Goal: Task Accomplishment & Management: Manage account settings

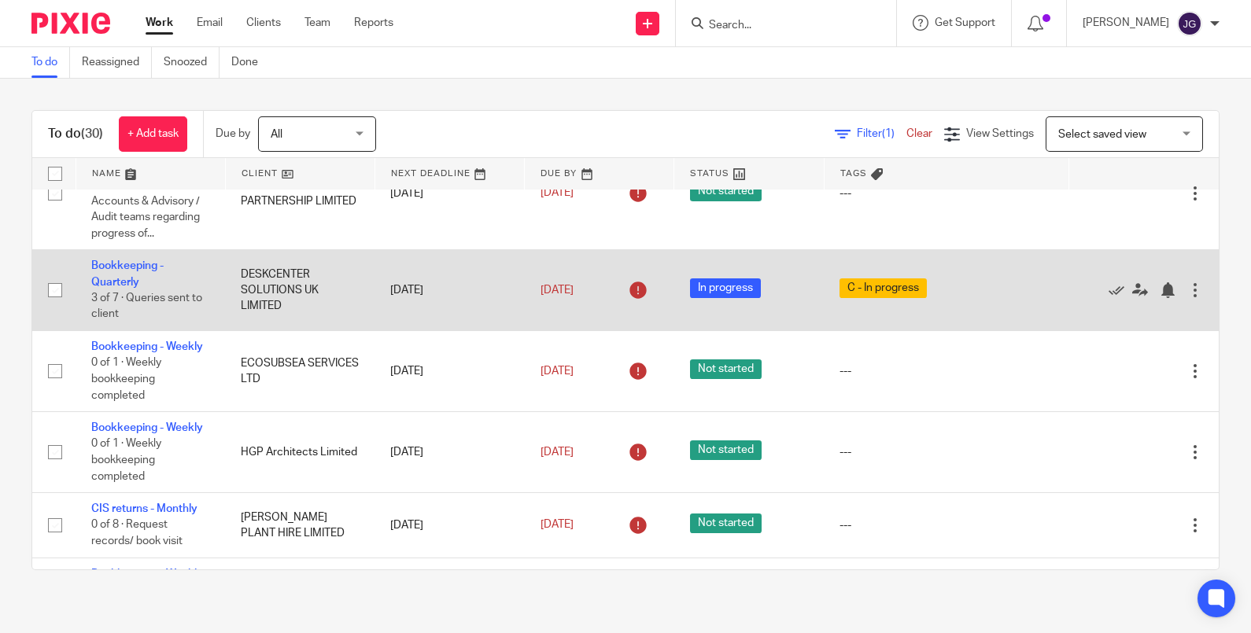
scroll to position [393, 0]
click at [1000, 289] on icon at bounding box center [1117, 290] width 16 height 16
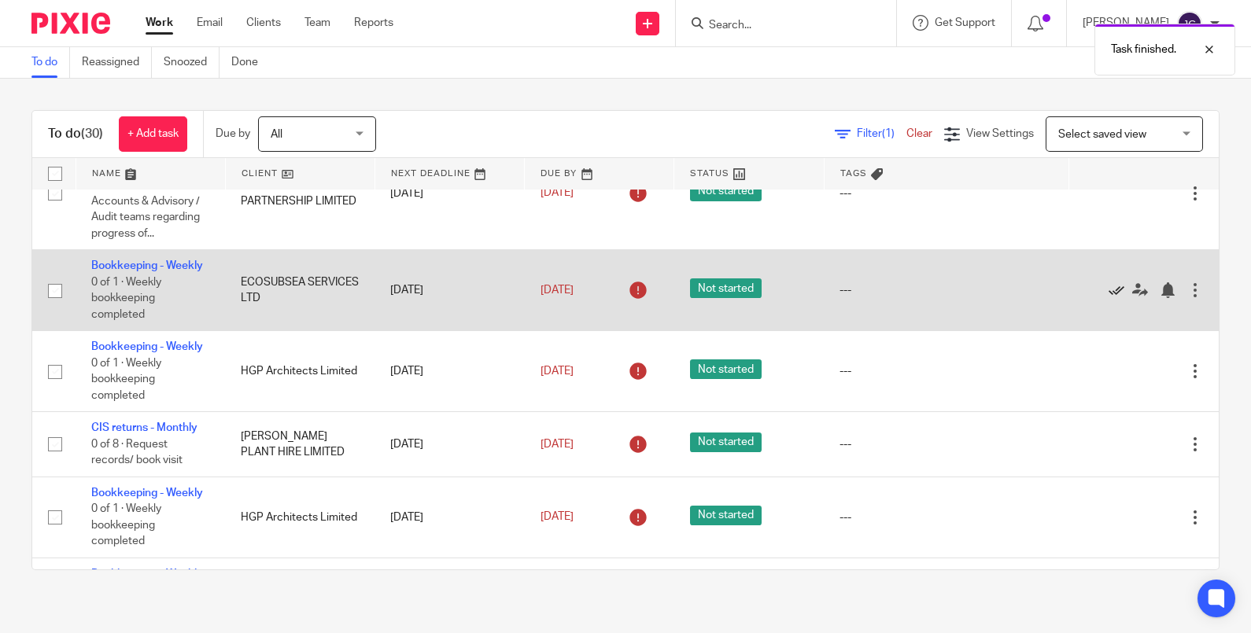
click at [1000, 295] on icon at bounding box center [1117, 290] width 16 height 16
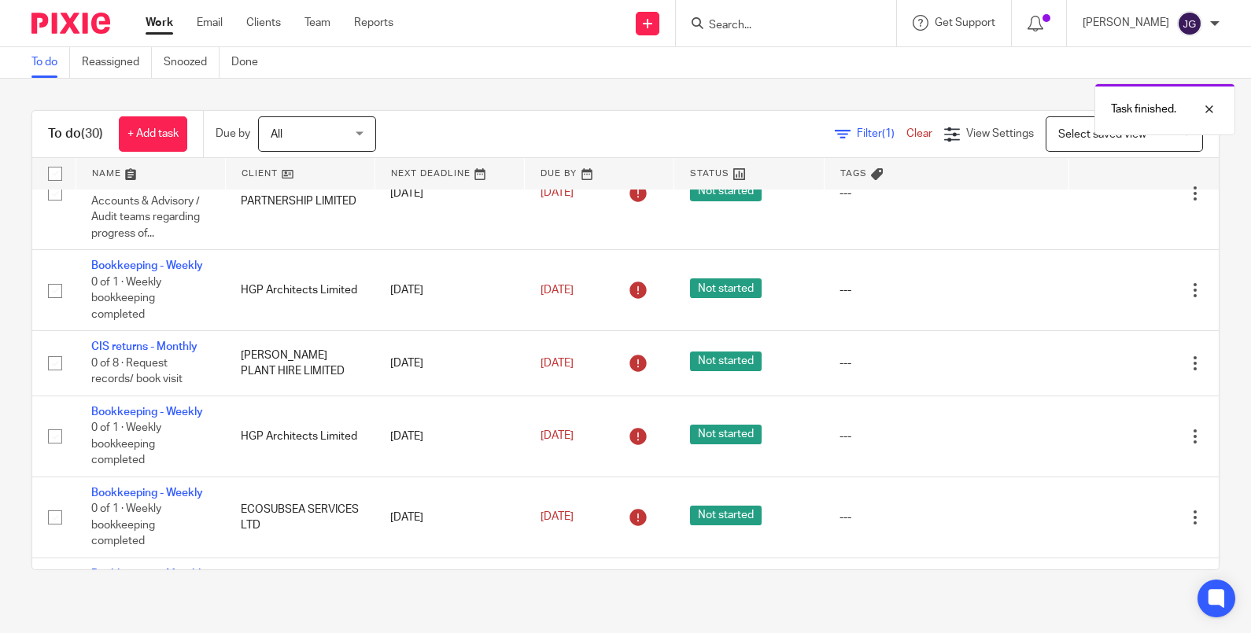
click at [1000, 295] on icon at bounding box center [1117, 290] width 16 height 16
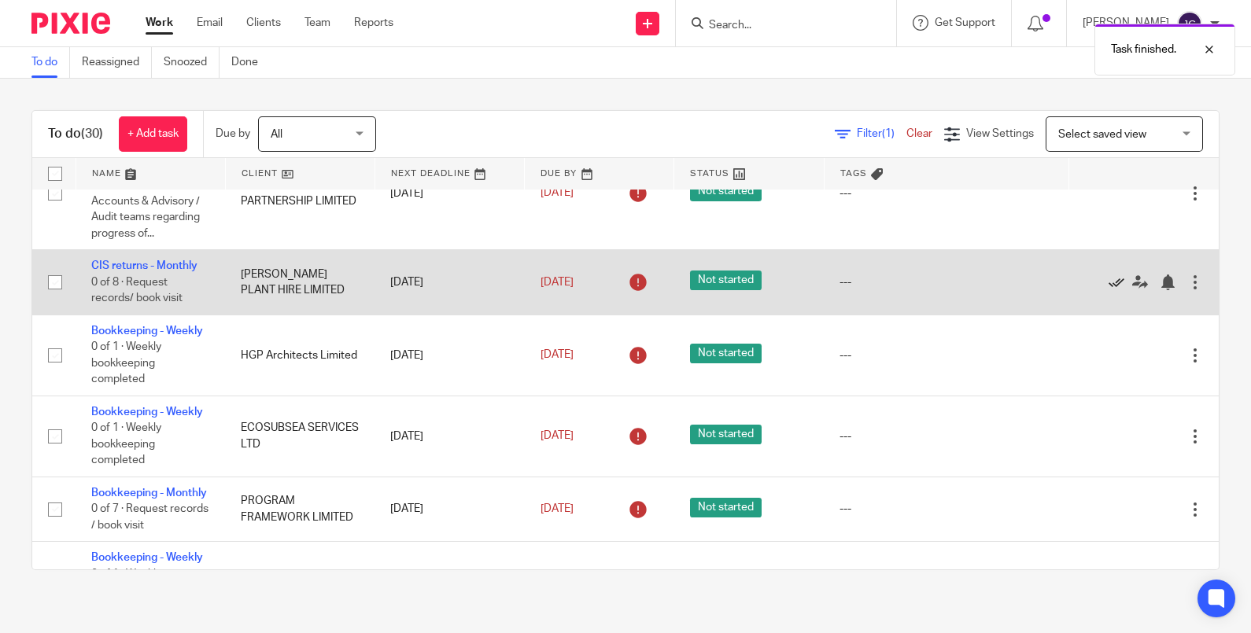
click at [1000, 278] on icon at bounding box center [1117, 283] width 16 height 16
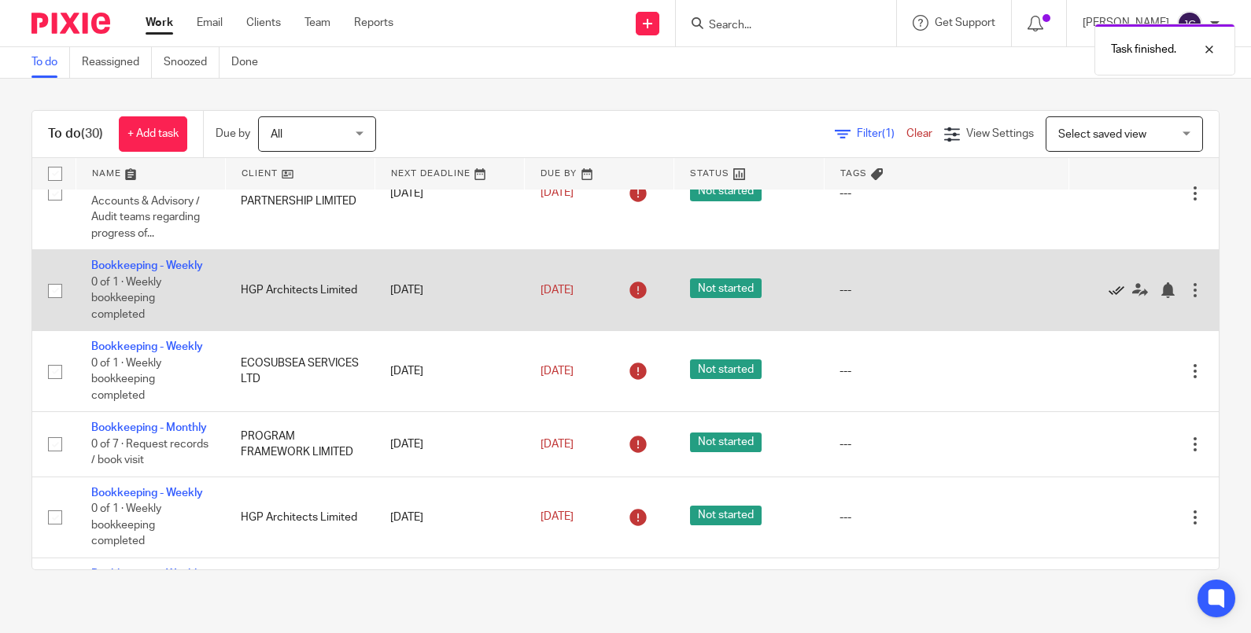
click at [1000, 298] on icon at bounding box center [1117, 290] width 16 height 16
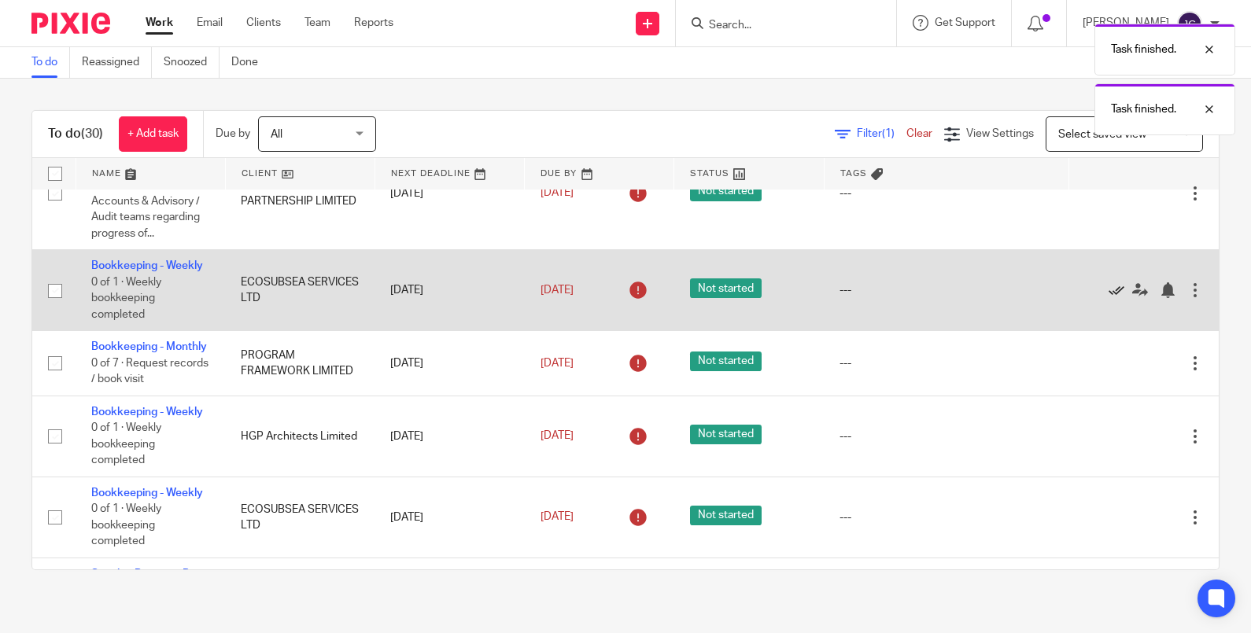
click at [1000, 298] on icon at bounding box center [1117, 290] width 16 height 16
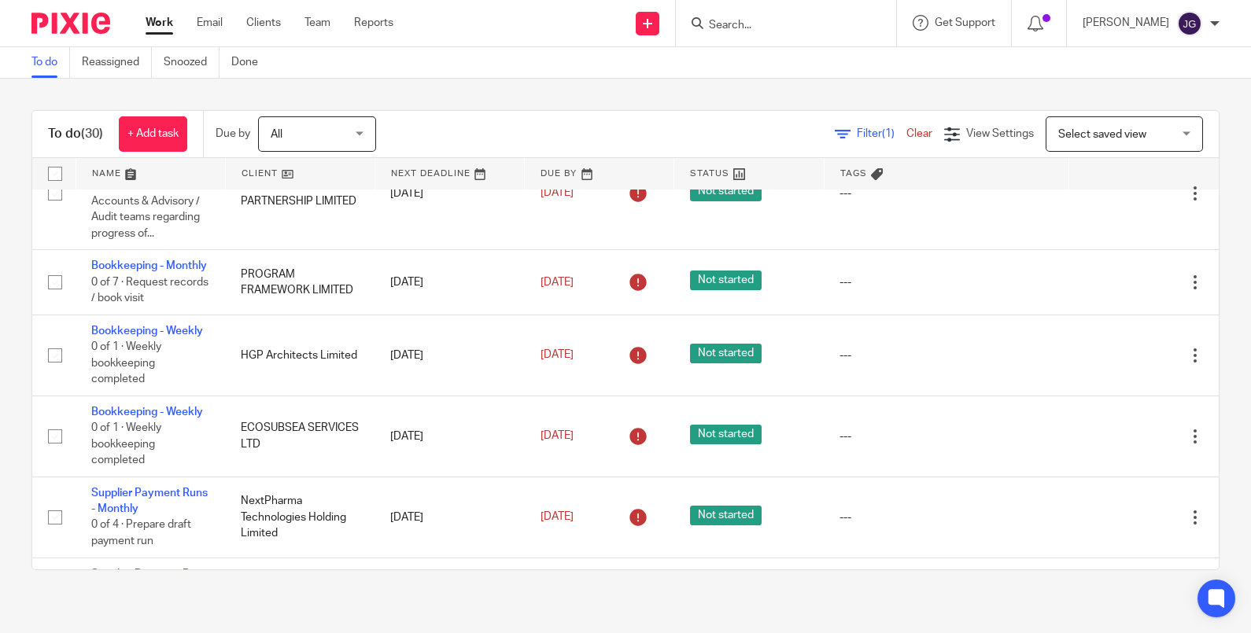
click at [271, 172] on link at bounding box center [300, 173] width 149 height 31
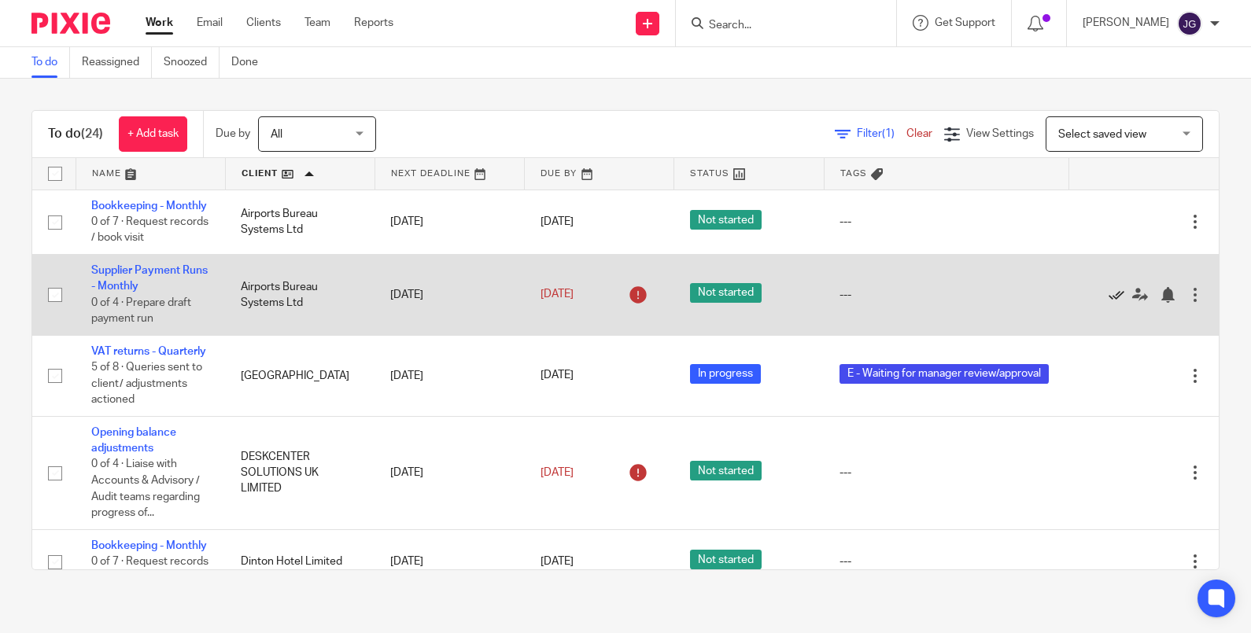
click at [1109, 303] on icon at bounding box center [1117, 295] width 16 height 16
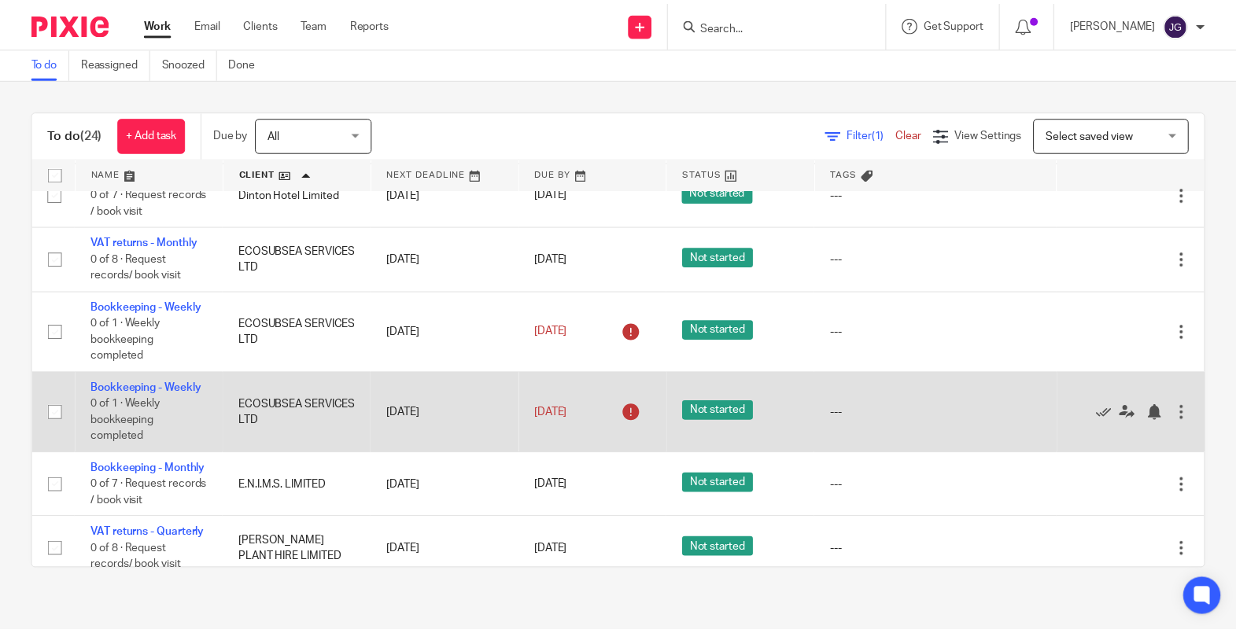
scroll to position [327, 0]
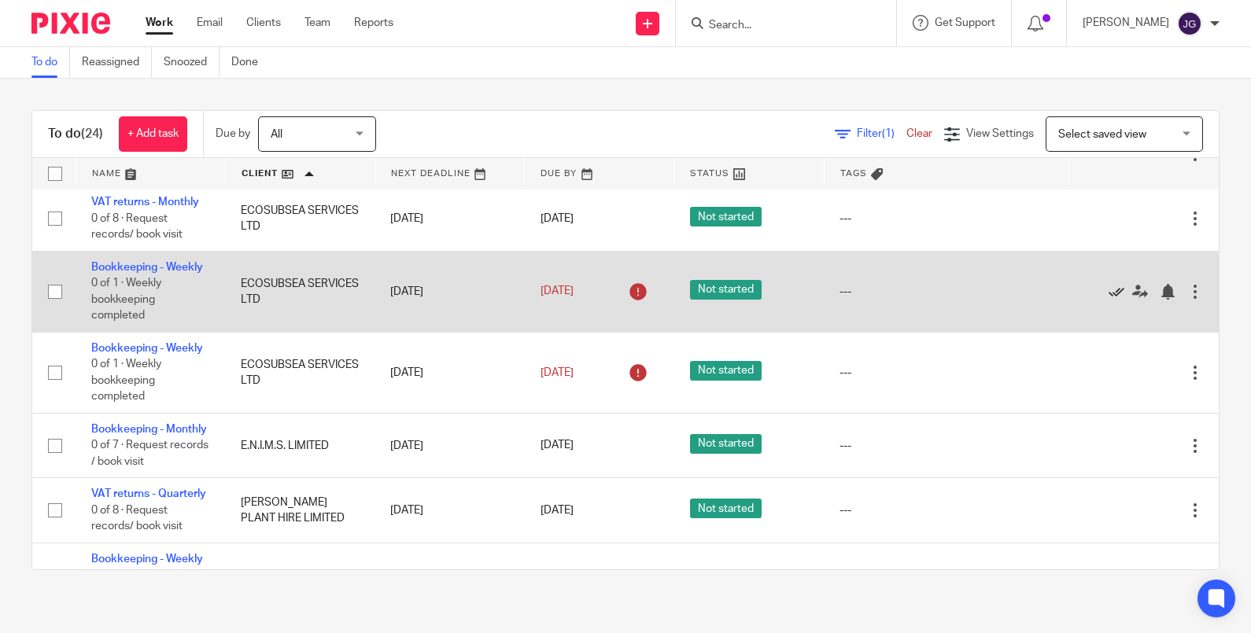
click at [1109, 300] on icon at bounding box center [1117, 292] width 16 height 16
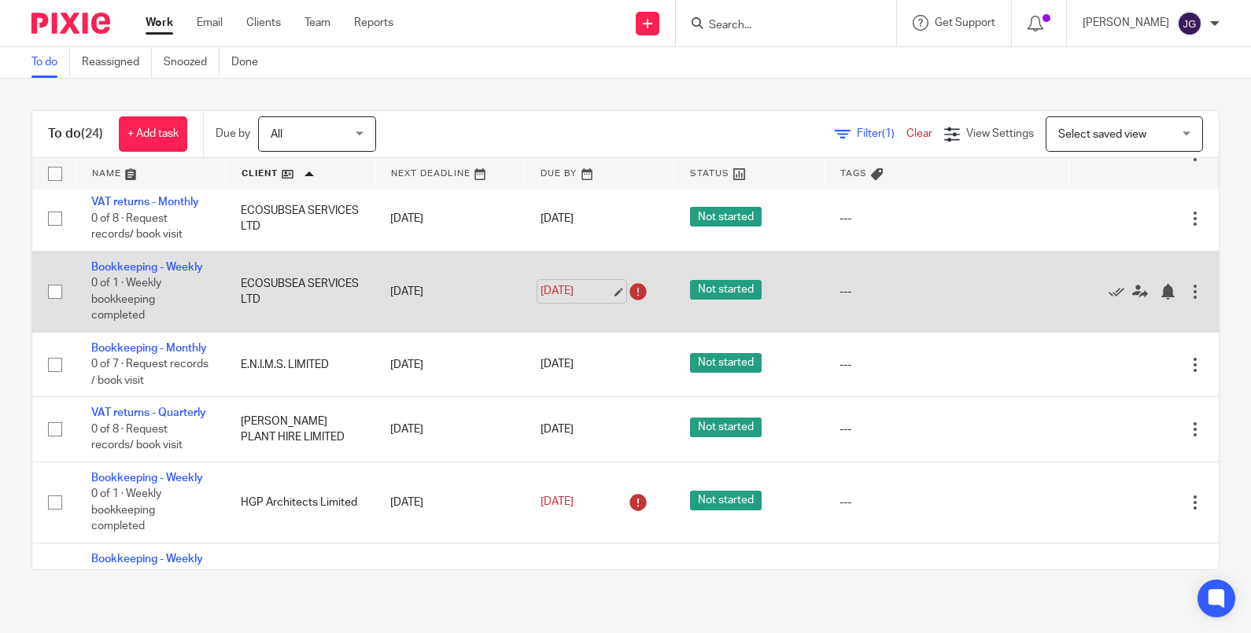
click at [541, 300] on link "25 Aug 2025" at bounding box center [576, 291] width 71 height 17
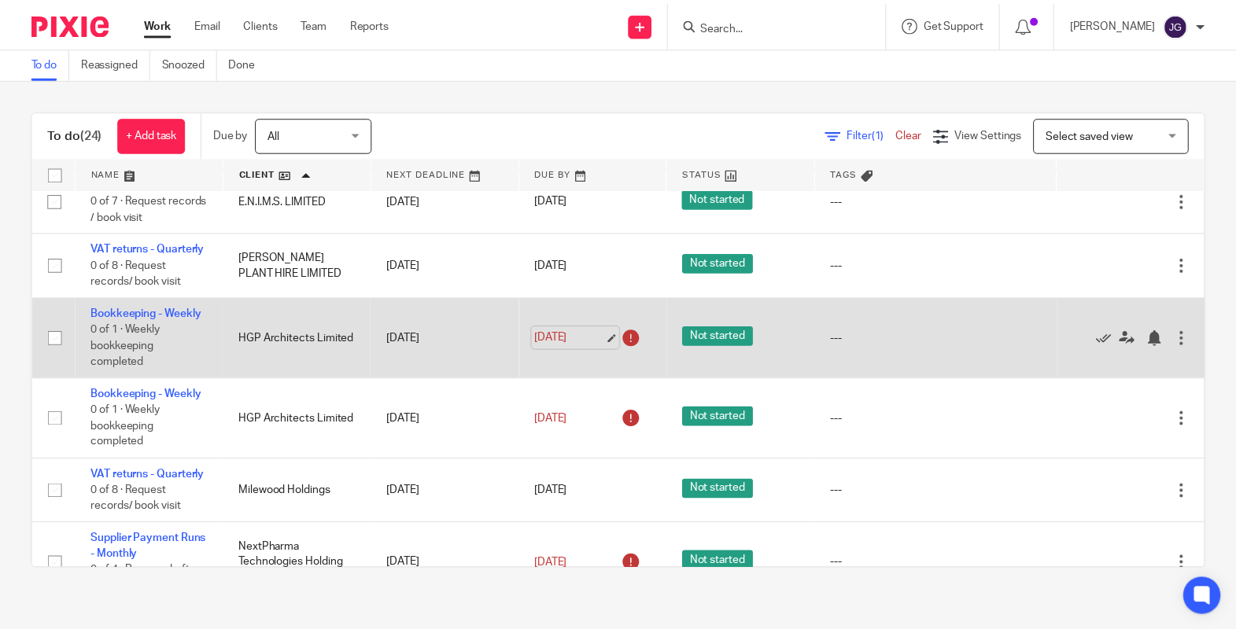
scroll to position [655, 0]
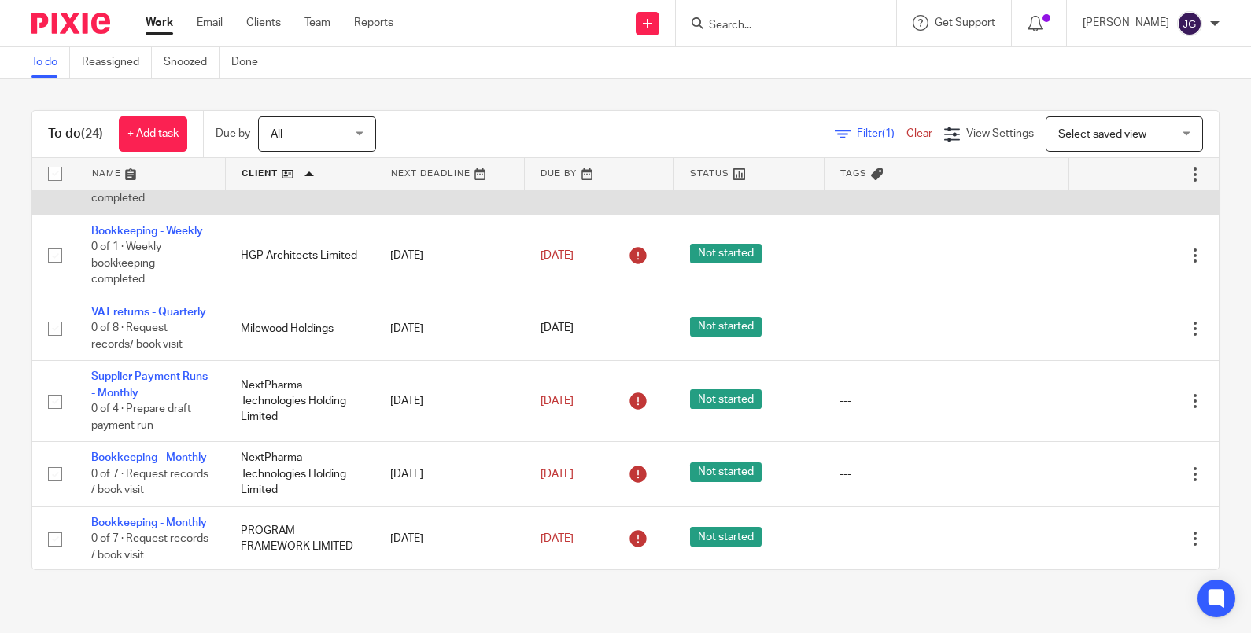
click at [1109, 183] on icon at bounding box center [1117, 175] width 16 height 16
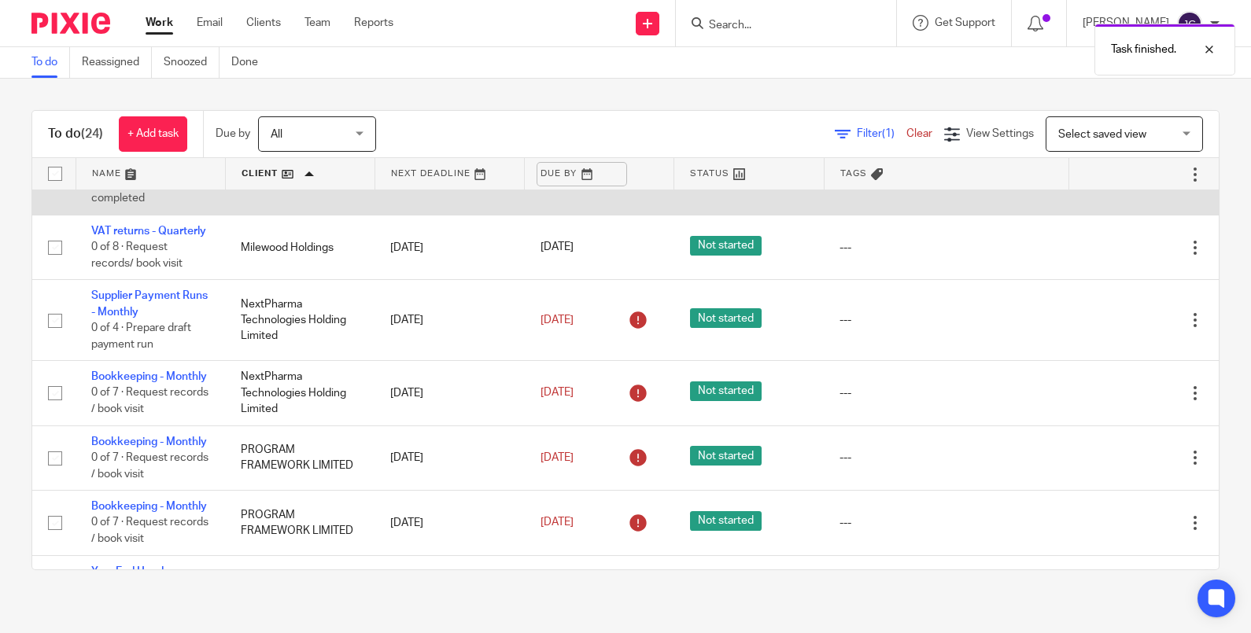
click at [581, 183] on link "25 Aug 2025" at bounding box center [576, 174] width 71 height 17
click at [1132, 183] on icon at bounding box center [1140, 175] width 16 height 16
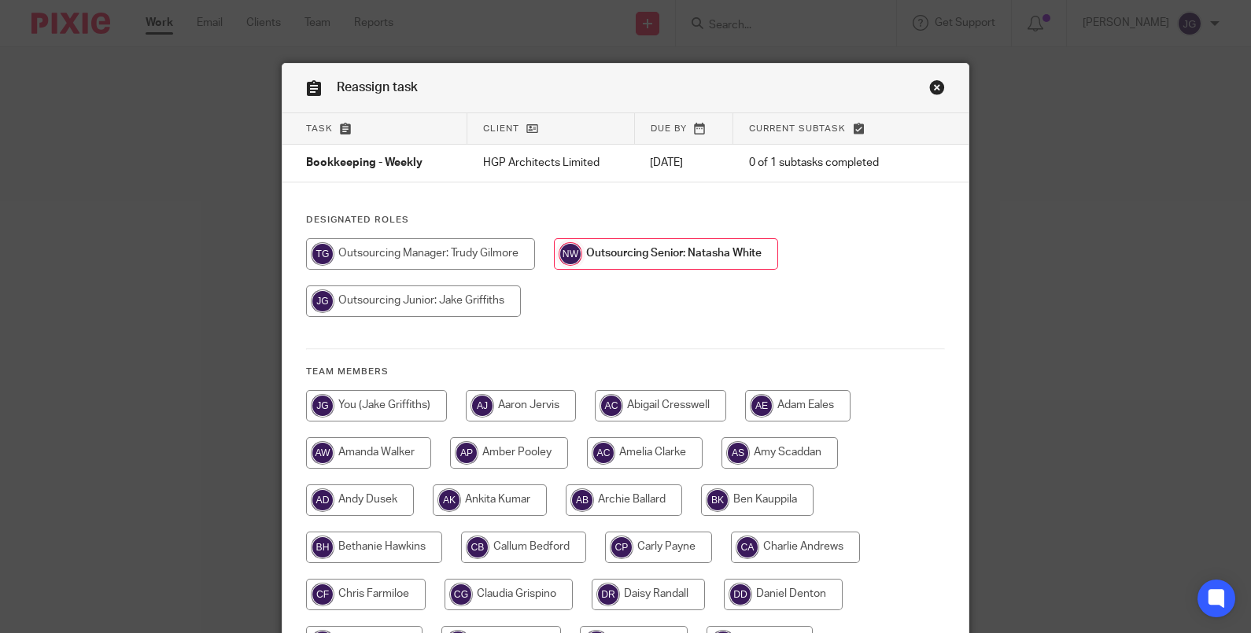
drag, startPoint x: 0, startPoint y: 0, endPoint x: 890, endPoint y: 560, distance: 1051.5
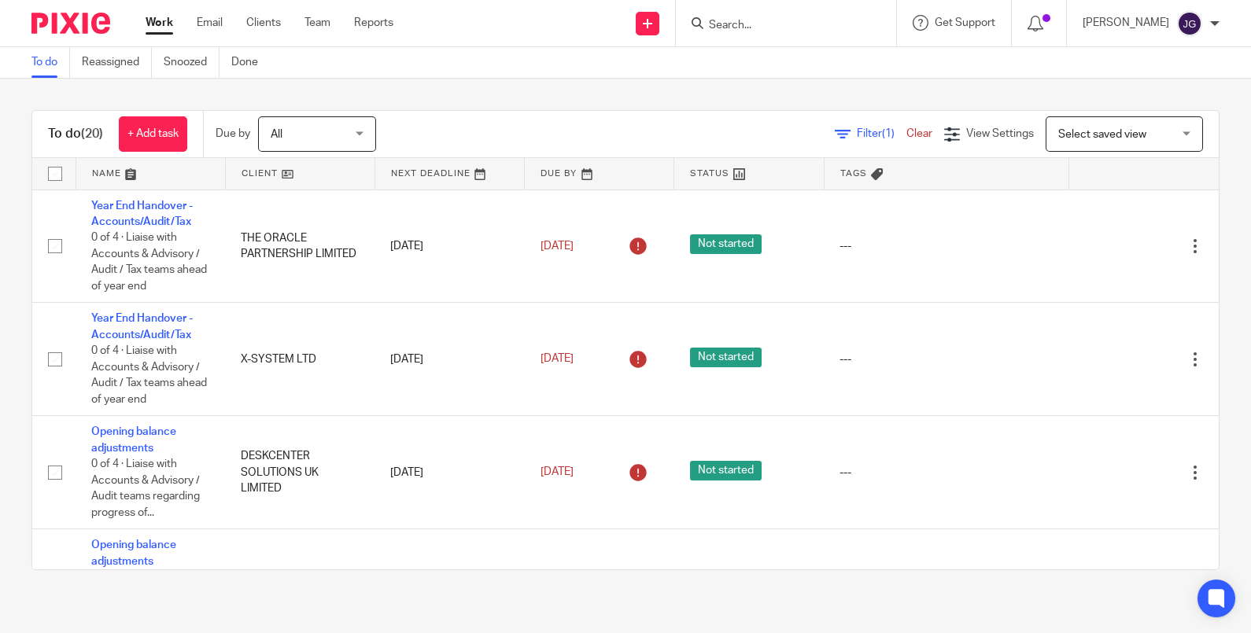
click at [264, 168] on link at bounding box center [300, 173] width 149 height 31
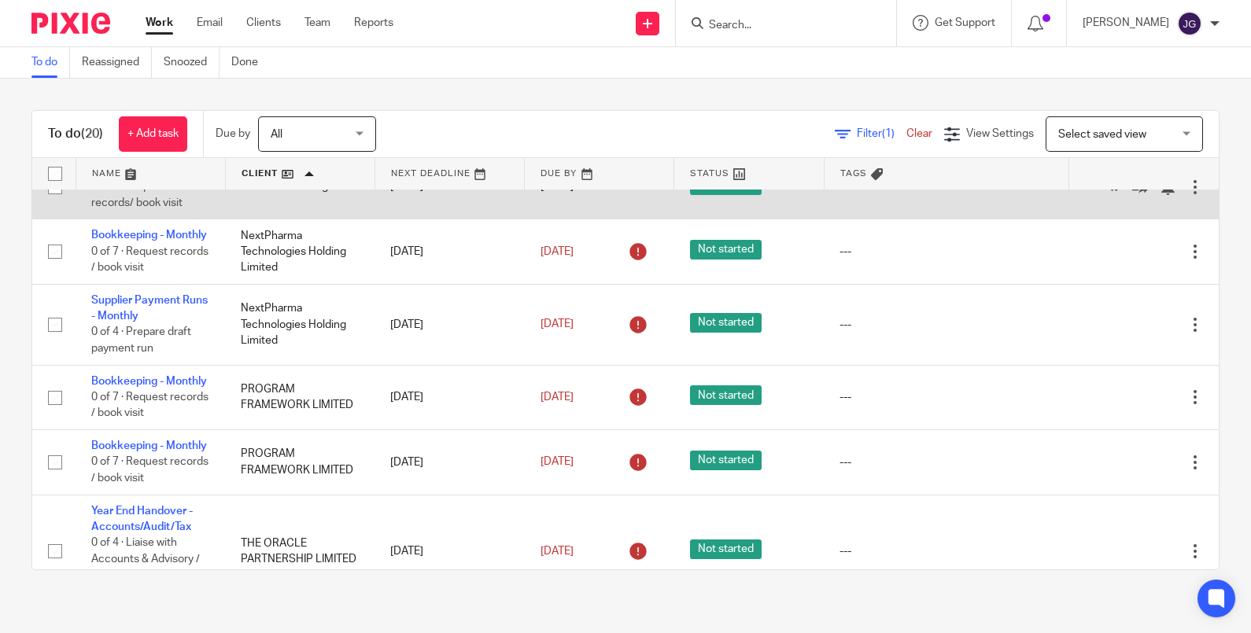
scroll to position [655, 0]
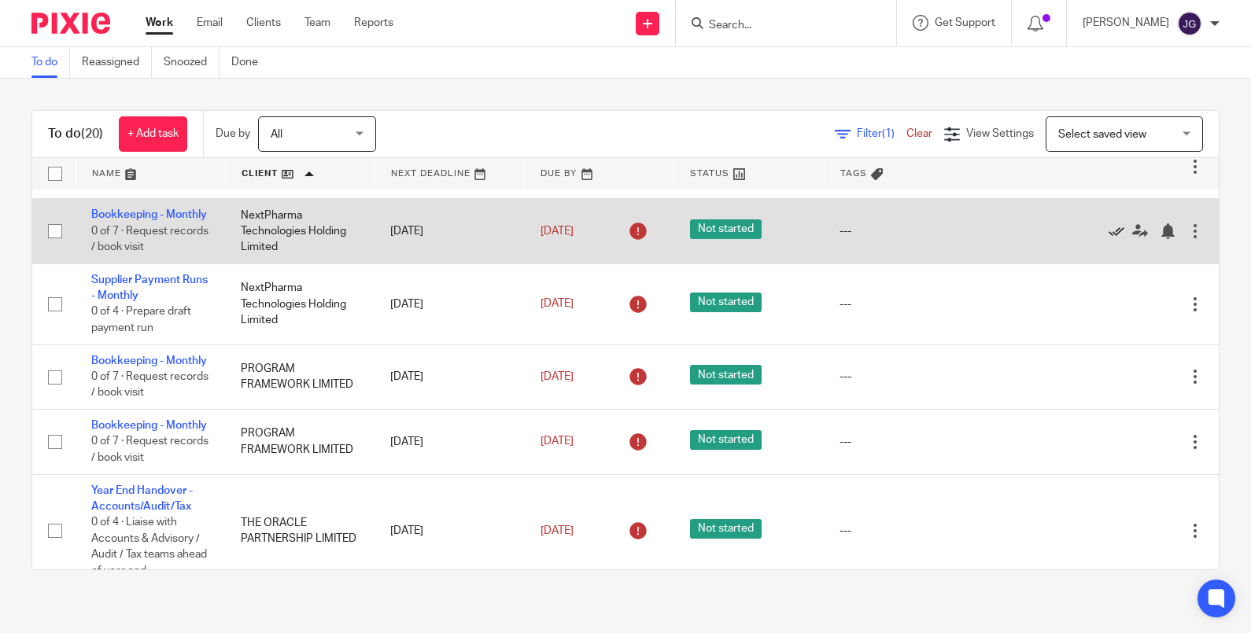
click at [1109, 239] on icon at bounding box center [1117, 231] width 16 height 16
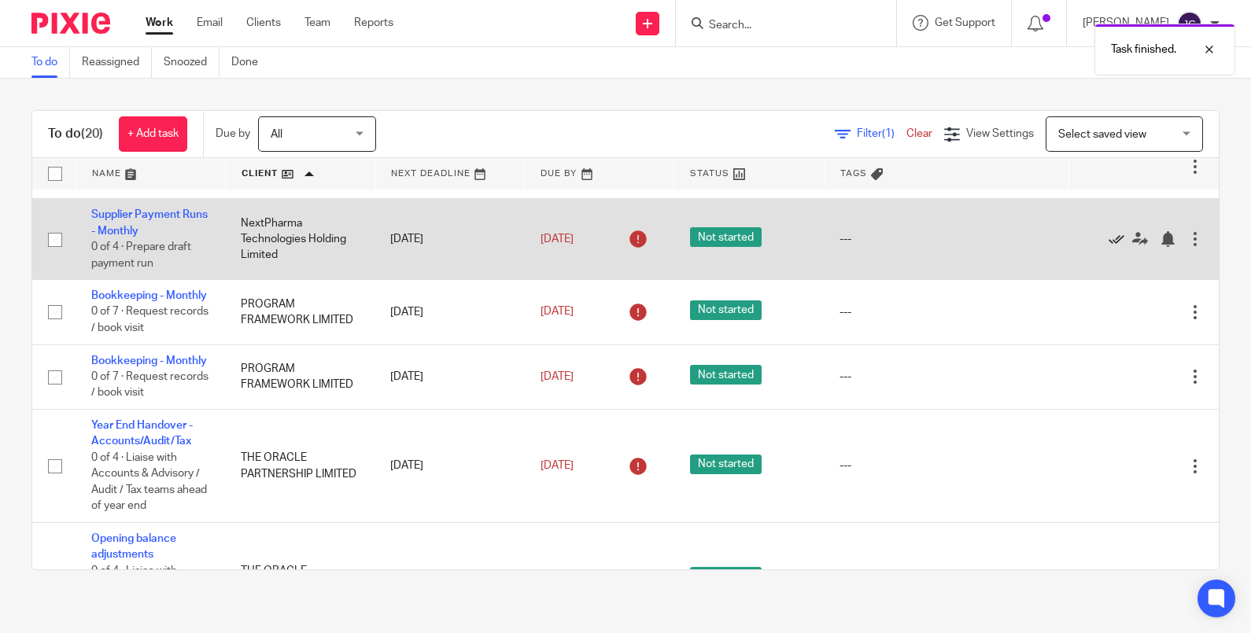
click at [1109, 247] on icon at bounding box center [1117, 239] width 16 height 16
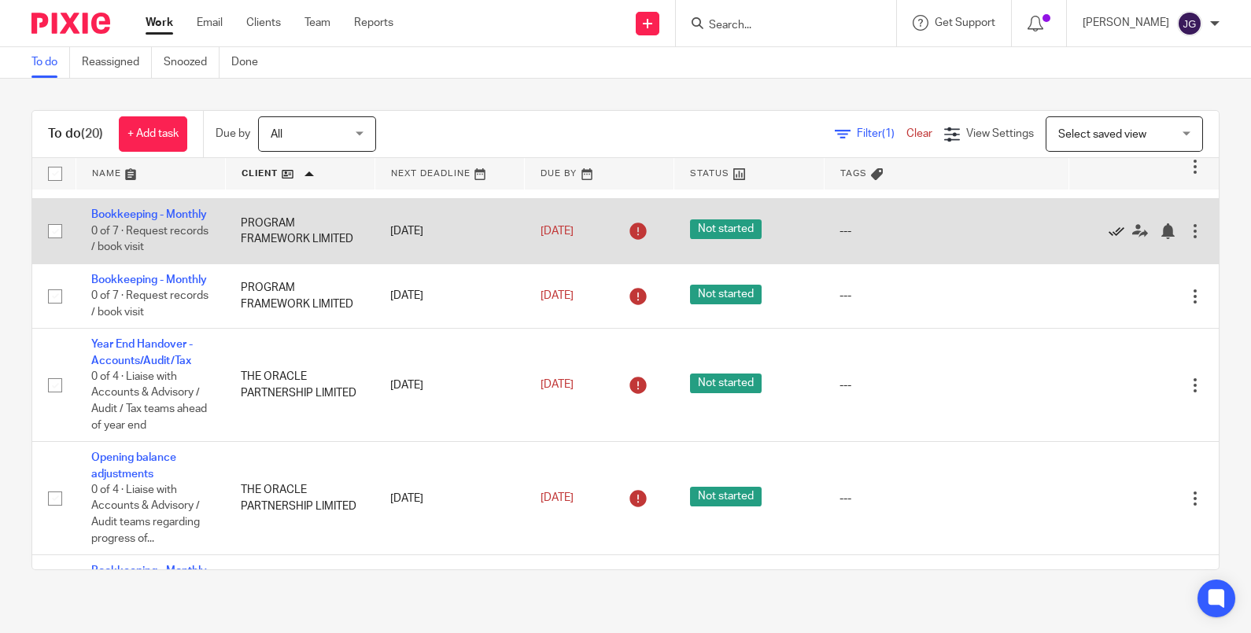
click at [1109, 239] on icon at bounding box center [1117, 231] width 16 height 16
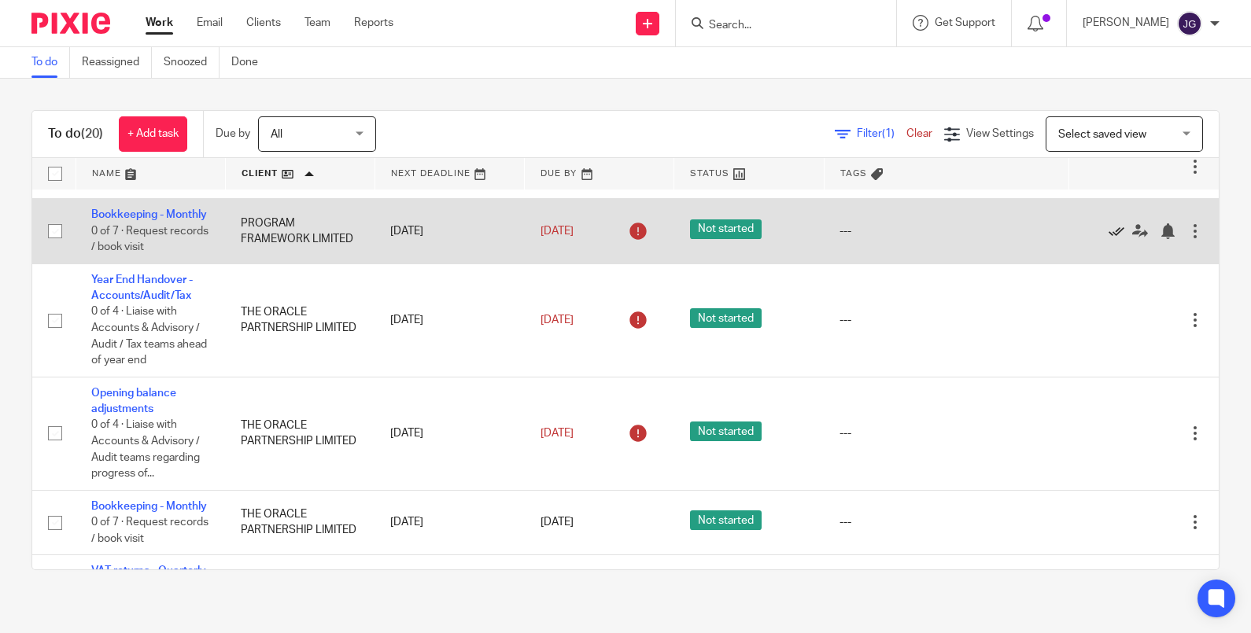
click at [1109, 239] on icon at bounding box center [1117, 231] width 16 height 16
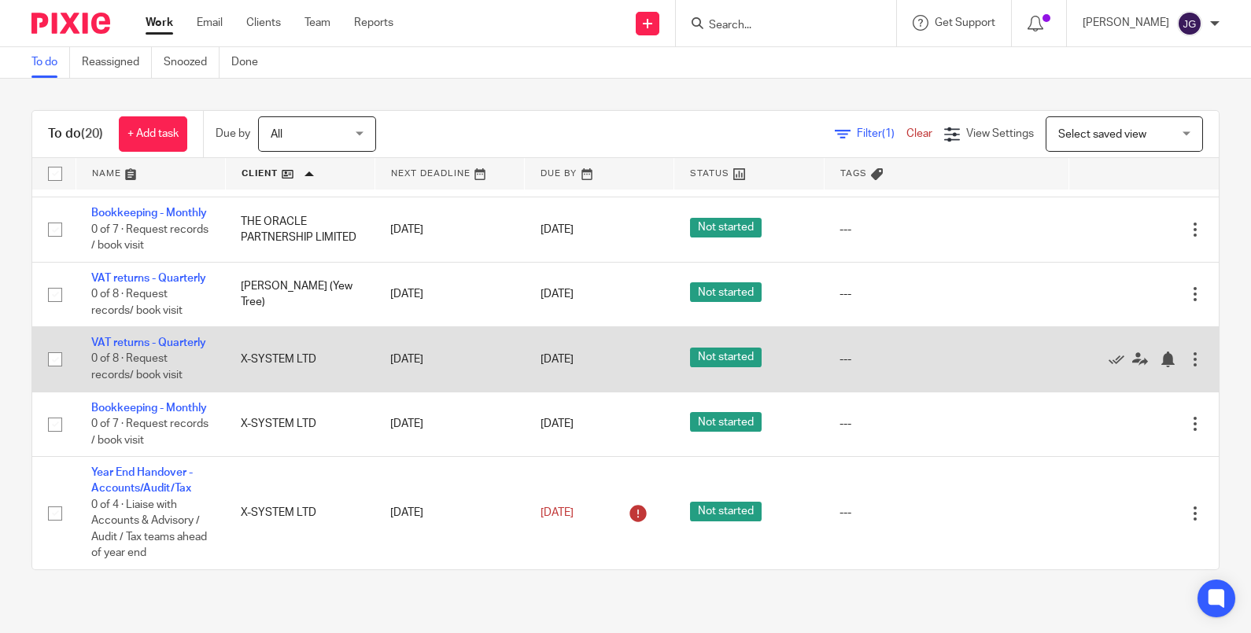
scroll to position [1063, 0]
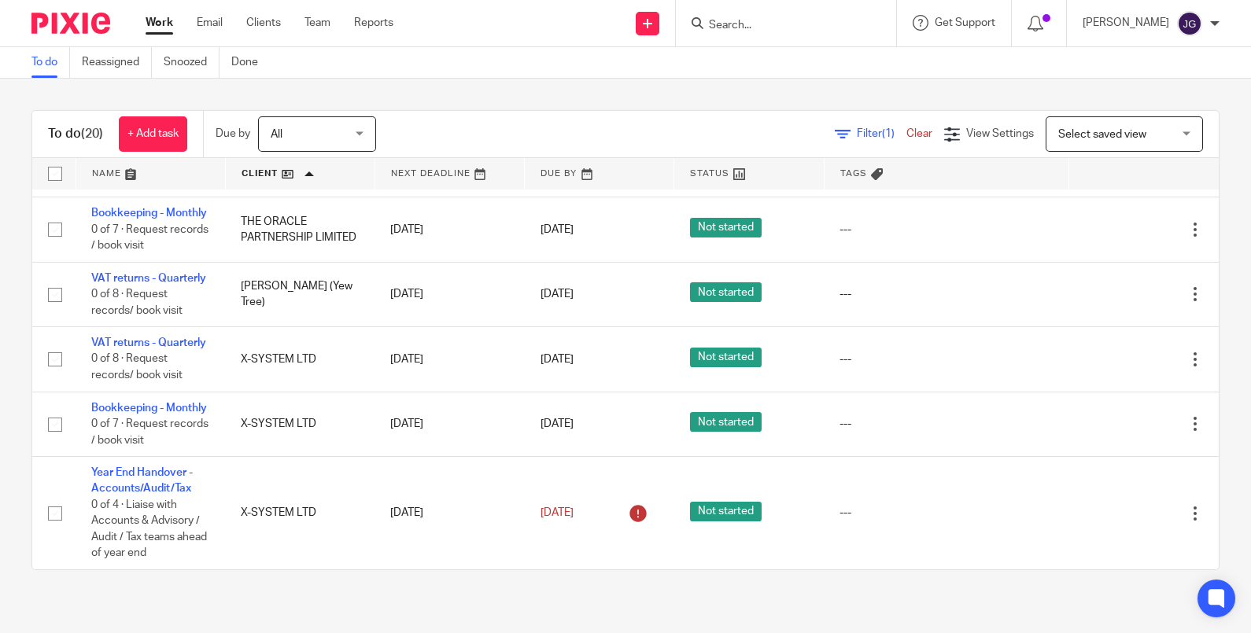
click at [102, 165] on link at bounding box center [150, 173] width 149 height 31
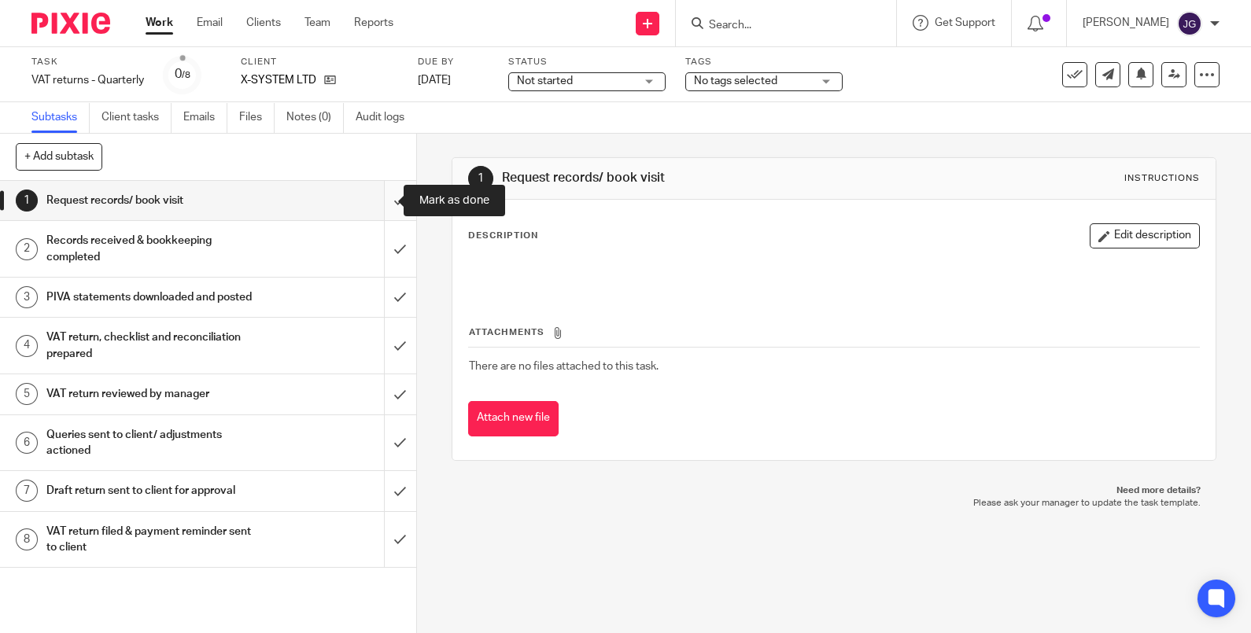
click at [378, 197] on input "submit" at bounding box center [208, 200] width 416 height 39
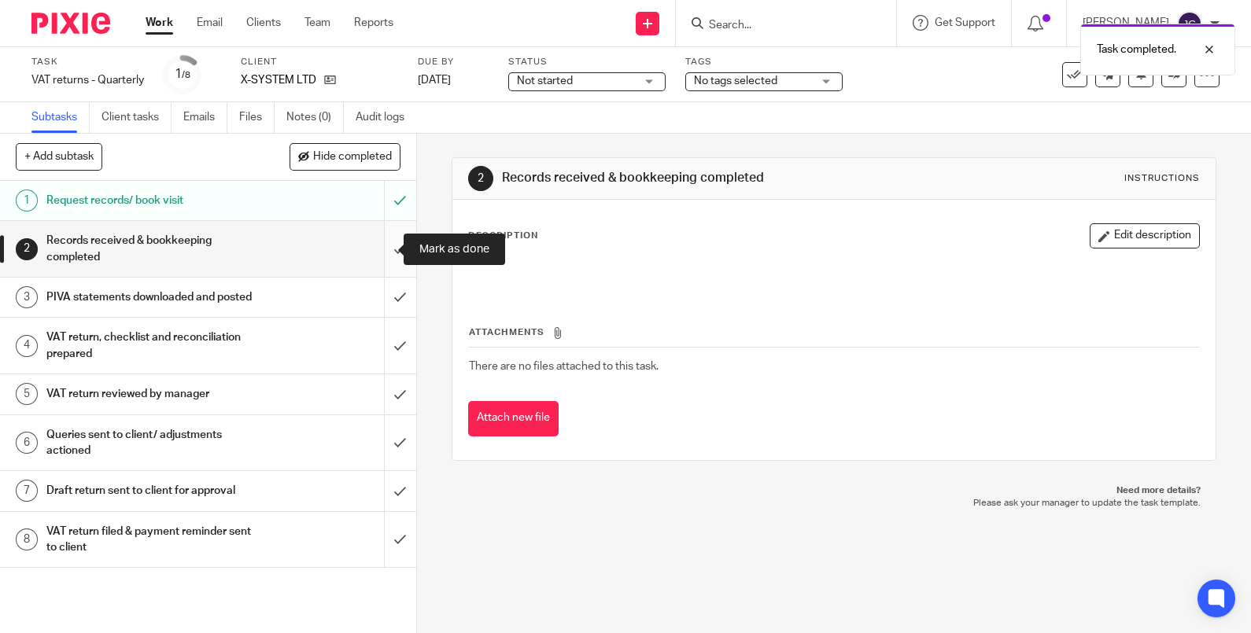
click at [379, 244] on input "submit" at bounding box center [208, 249] width 416 height 56
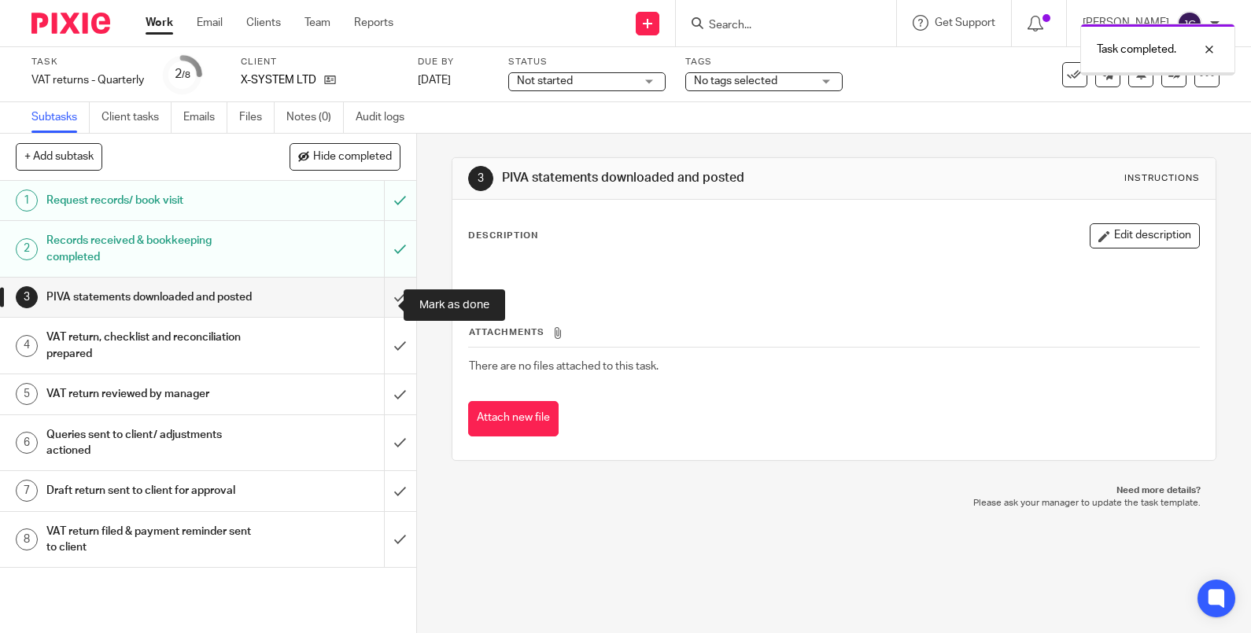
click at [381, 299] on input "submit" at bounding box center [208, 297] width 416 height 39
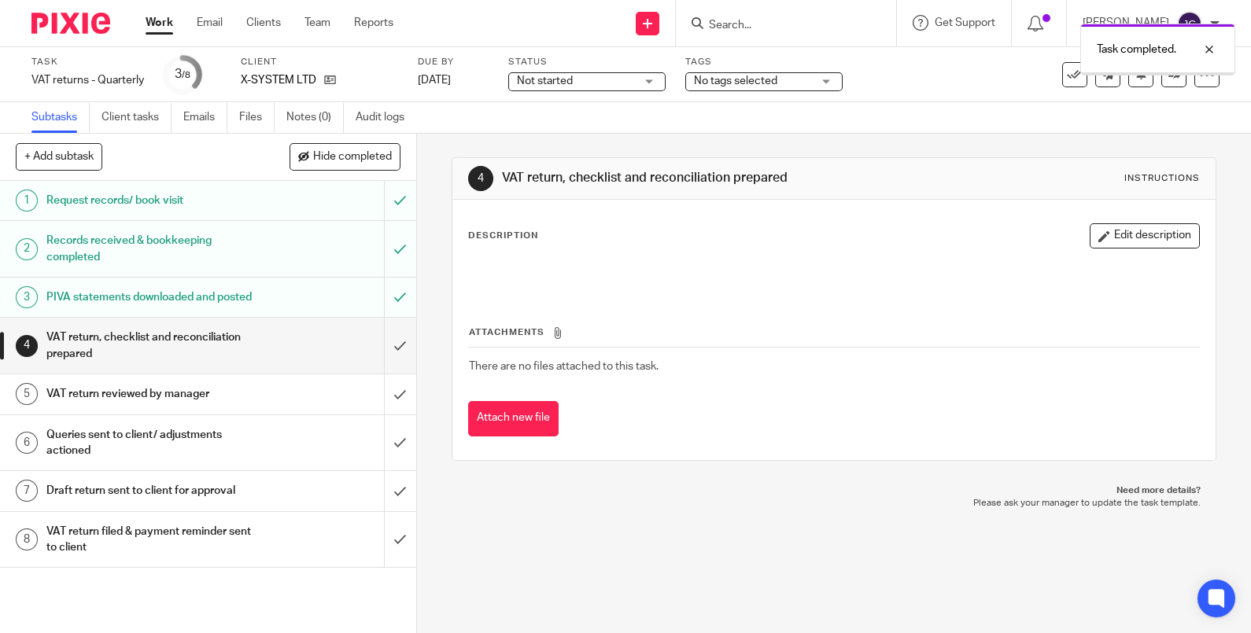
click at [751, 79] on span "No tags selected" at bounding box center [735, 81] width 83 height 11
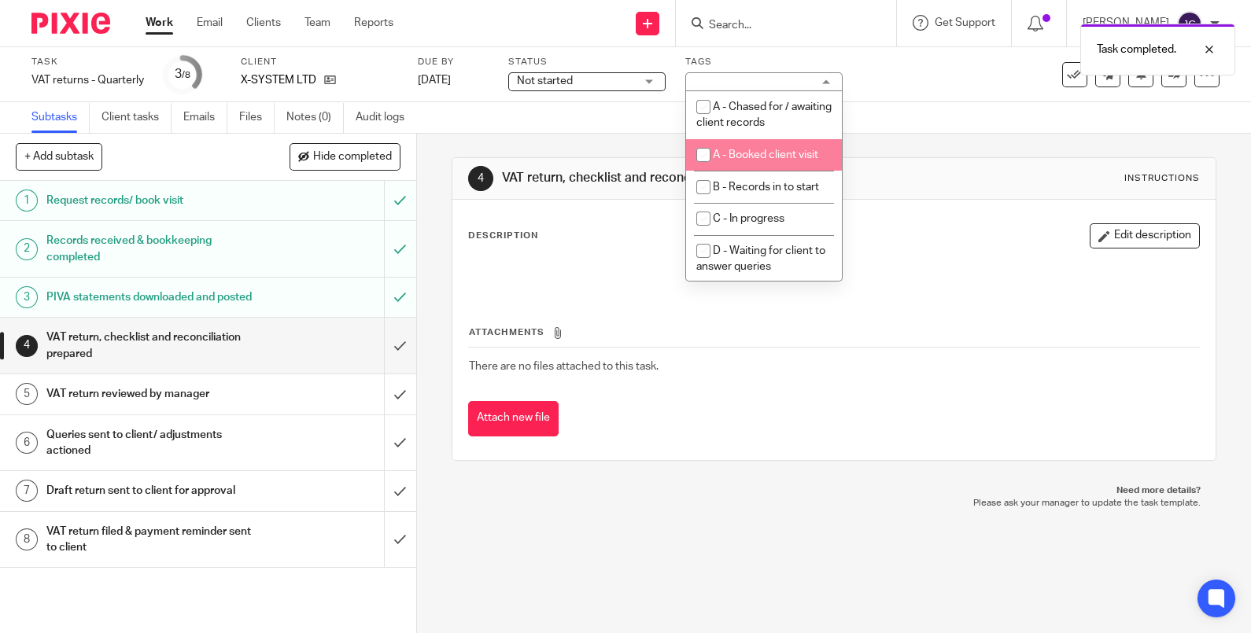
scroll to position [164, 0]
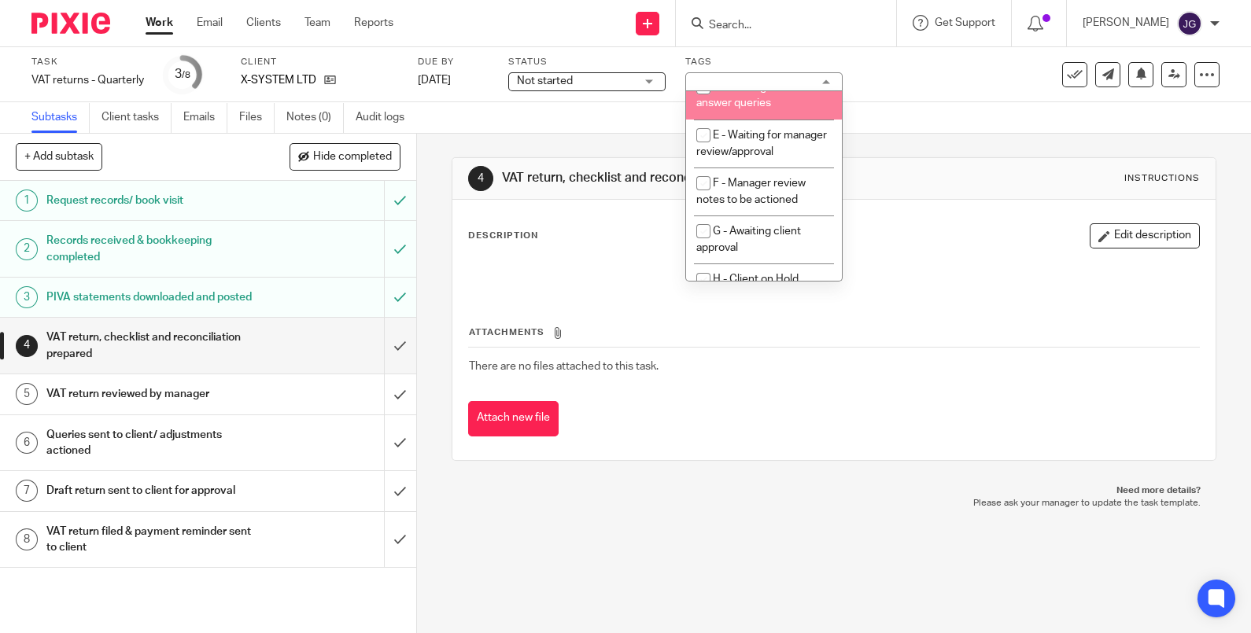
click at [62, 115] on link "Subtasks" at bounding box center [60, 117] width 58 height 31
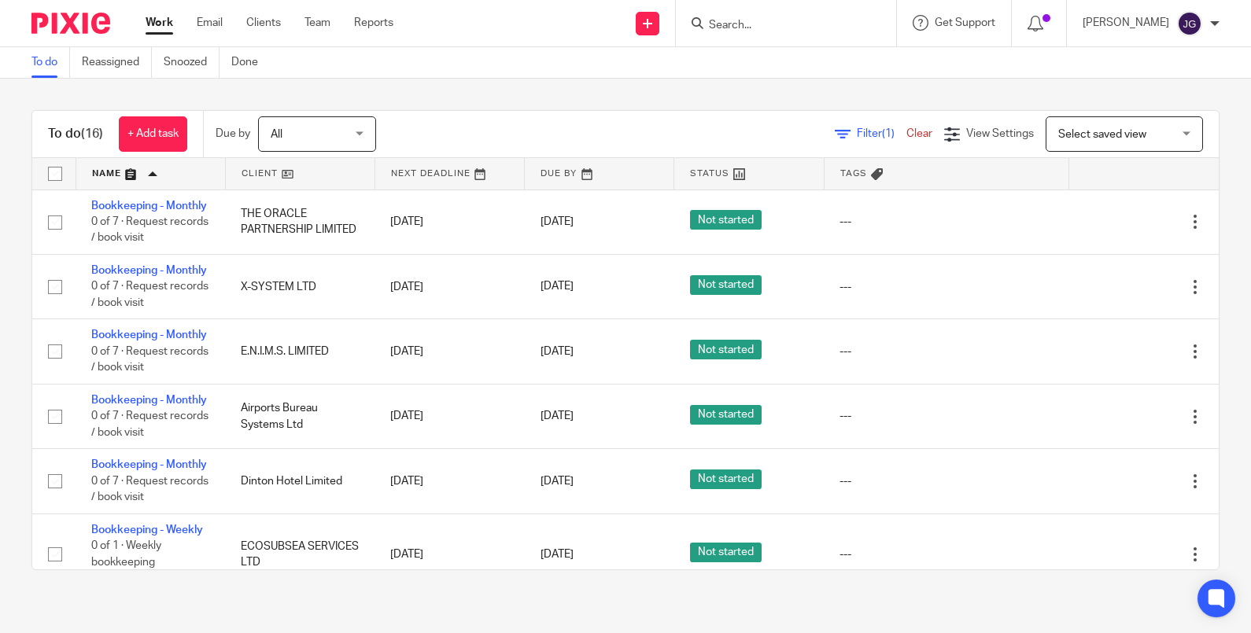
click at [113, 168] on link at bounding box center [150, 173] width 149 height 31
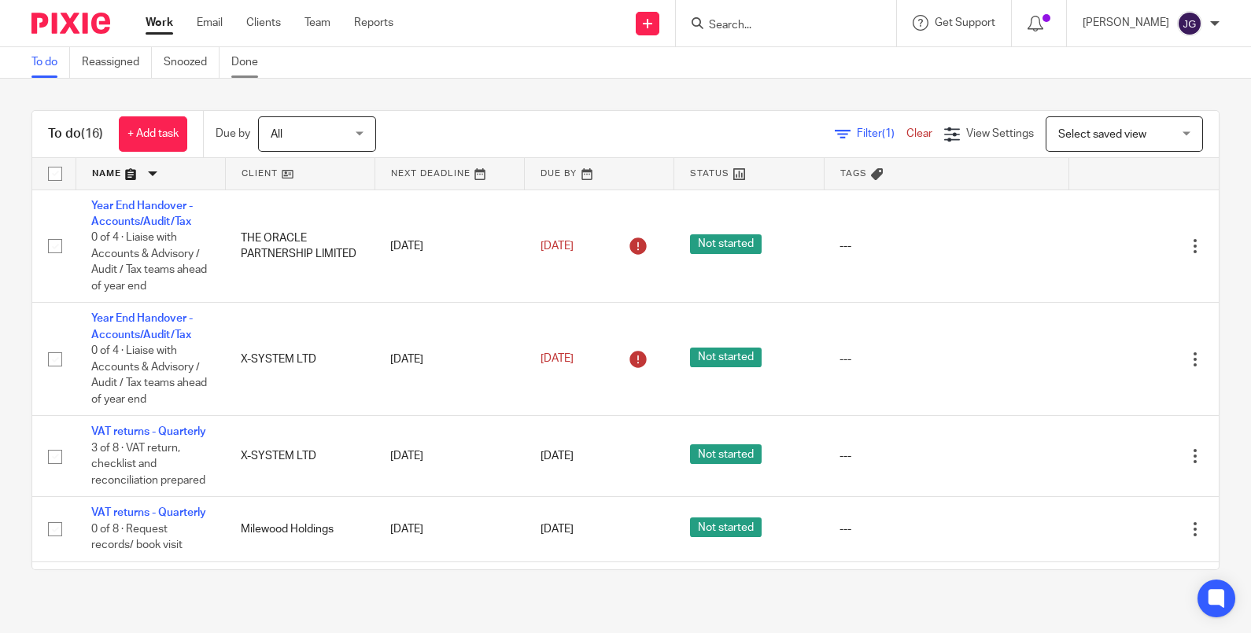
click at [245, 60] on link "Done" at bounding box center [250, 62] width 39 height 31
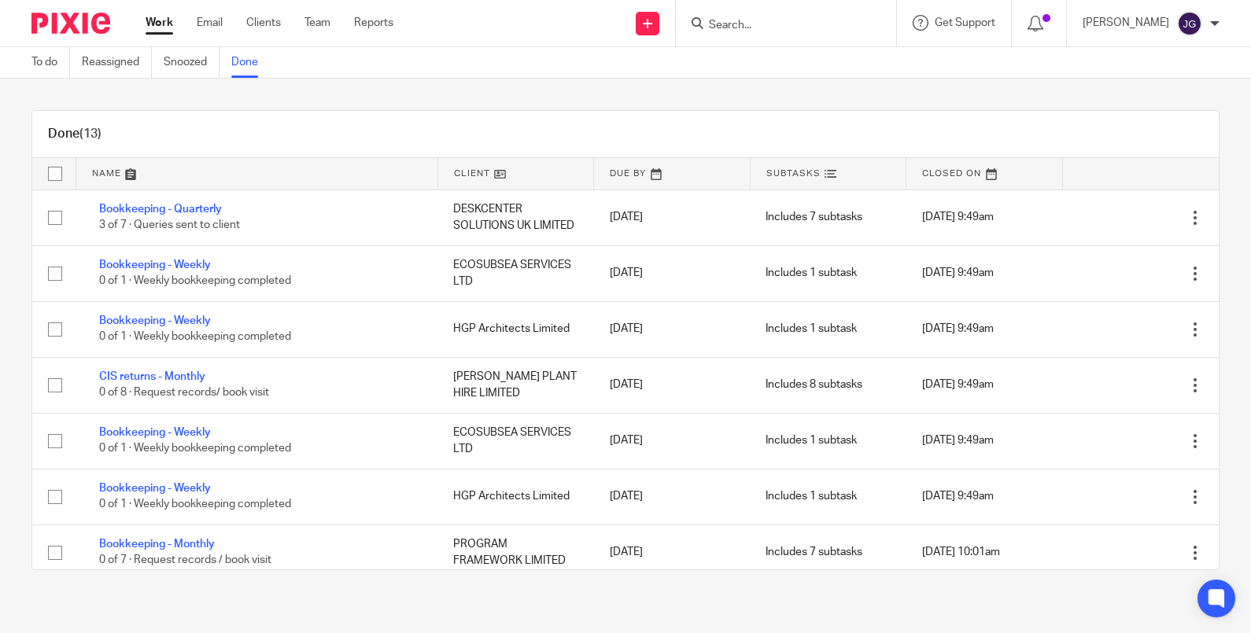
click at [751, 20] on input "Search" at bounding box center [778, 26] width 142 height 14
type input "program"
click at [771, 50] on link at bounding box center [805, 62] width 203 height 24
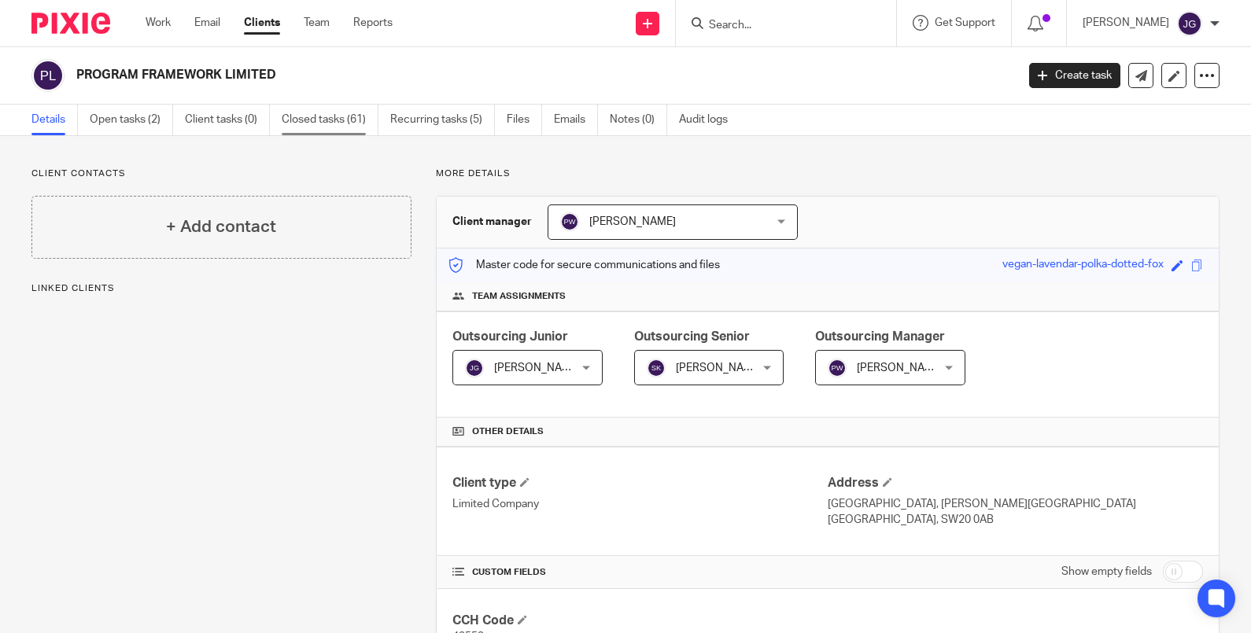
click at [299, 110] on link "Closed tasks (61)" at bounding box center [330, 120] width 97 height 31
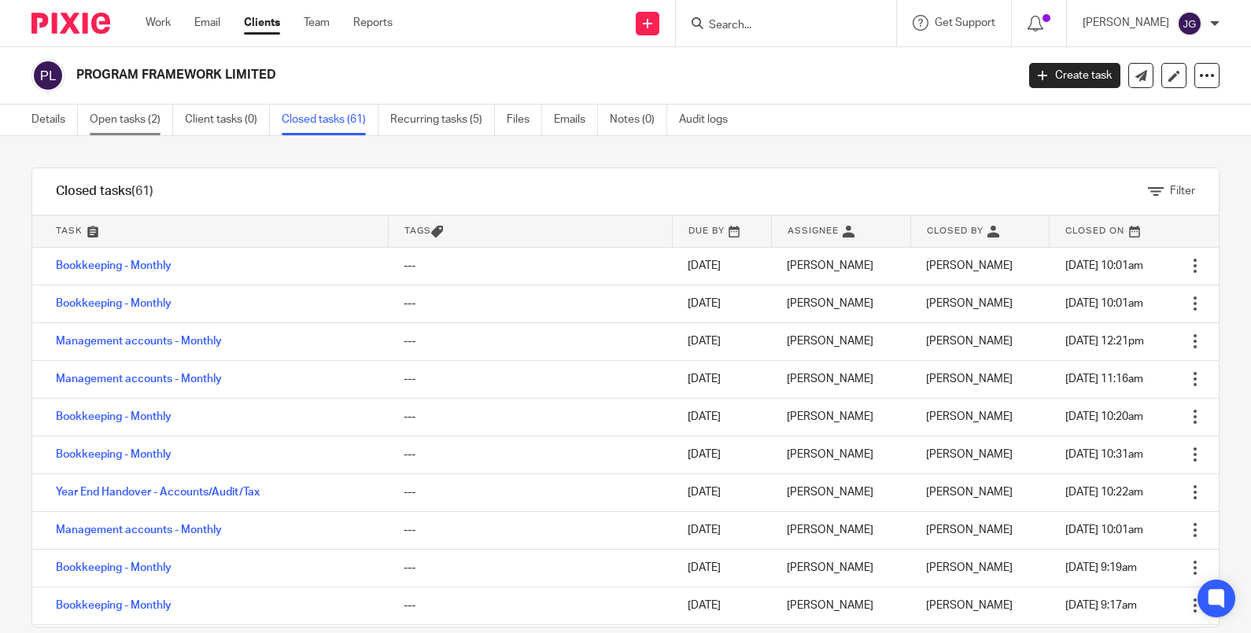
click at [143, 113] on link "Open tasks (2)" at bounding box center [131, 120] width 83 height 31
